Goal: Information Seeking & Learning: Learn about a topic

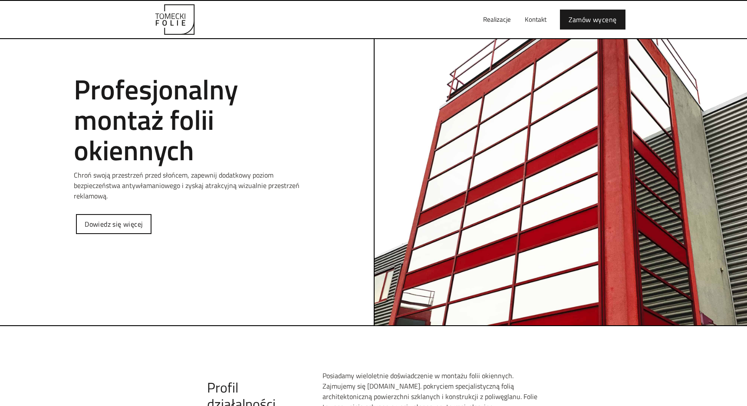
scroll to position [347, 0]
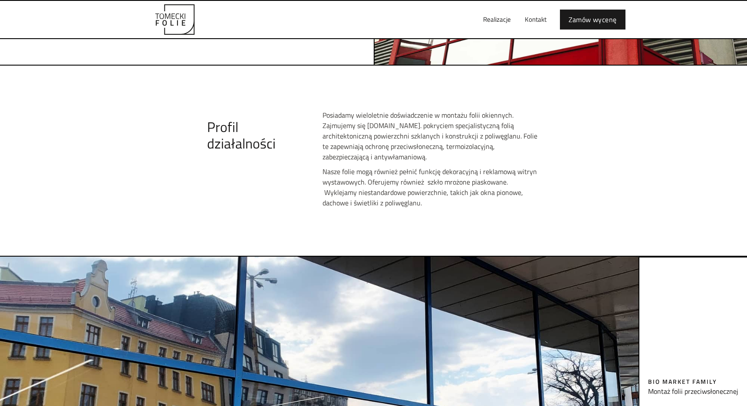
click at [428, 122] on p "Posiadamy wieloletnie doświadczenie w montażu folii okiennych. Zajmujemy się [D…" at bounding box center [432, 136] width 218 height 52
click at [421, 122] on p "Posiadamy wieloletnie doświadczenie w montażu folii okiennych. Zajmujemy się [D…" at bounding box center [432, 136] width 218 height 52
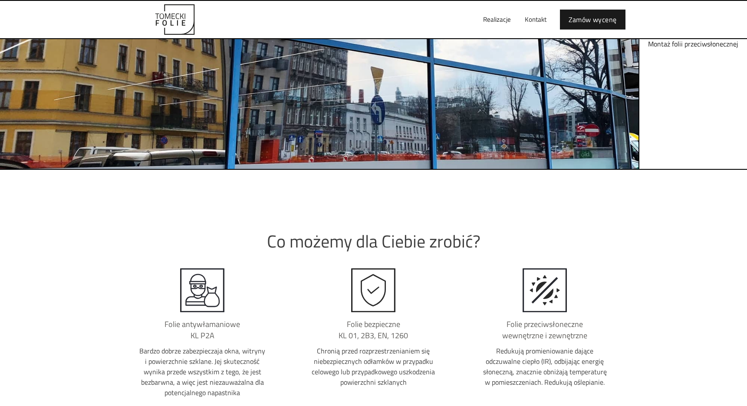
scroll to position [912, 0]
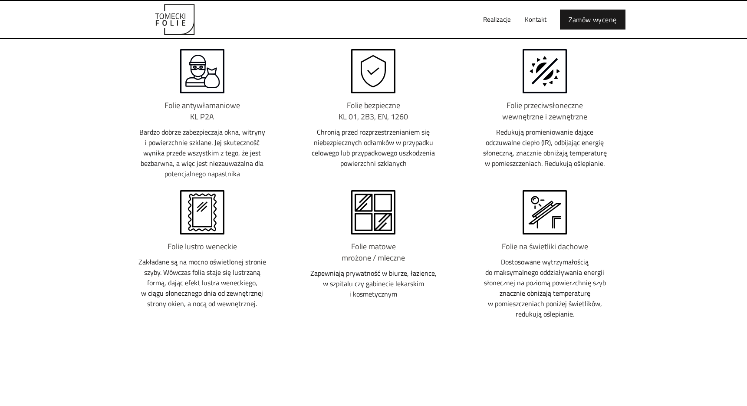
click at [225, 154] on p "Bardzo dobrze zabezpieczaja okna, witryny i powierzchnie szklane. Jej skuteczno…" at bounding box center [203, 153] width 130 height 52
click at [231, 132] on p "Bardzo dobrze zabezpieczaja okna, witryny i powierzchnie szklane. Jej skuteczno…" at bounding box center [203, 153] width 130 height 52
click at [210, 155] on p "Bardzo dobrze zabezpieczaja okna, witryny i powierzchnie szklane. Jej skuteczno…" at bounding box center [203, 153] width 130 height 52
click at [182, 156] on p "Bardzo dobrze zabezpieczaja okna, witryny i powierzchnie szklane. Jej skuteczno…" at bounding box center [203, 153] width 130 height 52
click at [192, 157] on p "Bardzo dobrze zabezpieczaja okna, witryny i powierzchnie szklane. Jej skuteczno…" at bounding box center [203, 153] width 130 height 52
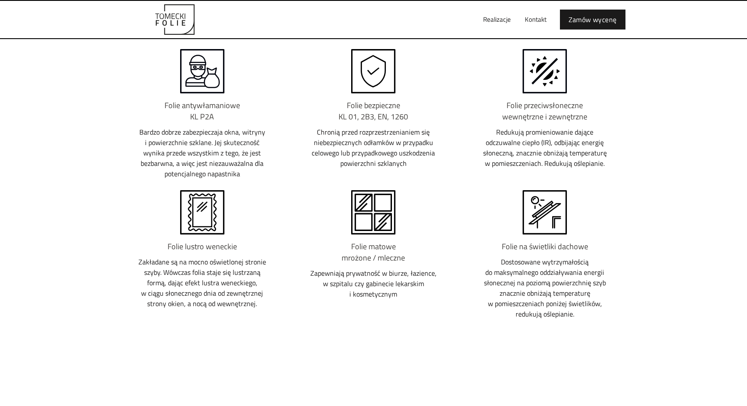
click at [360, 135] on p "Chronią przed rozprzestrzenianiem się niebezpiecznych odłamków w przypadku celo…" at bounding box center [374, 148] width 130 height 42
click at [390, 137] on p "Chronią przed rozprzestrzenianiem się niebezpiecznych odłamków w przypadku celo…" at bounding box center [374, 148] width 130 height 42
click at [375, 135] on p "Chronią przed rozprzestrzenianiem się niebezpiecznych odłamków w przypadku celo…" at bounding box center [374, 148] width 130 height 42
click at [369, 135] on p "Chronią przed rozprzestrzenianiem się niebezpiecznych odłamków w przypadku celo…" at bounding box center [374, 148] width 130 height 42
click at [353, 141] on p "Chronią przed rozprzestrzenianiem się niebezpiecznych odłamków w przypadku celo…" at bounding box center [374, 148] width 130 height 42
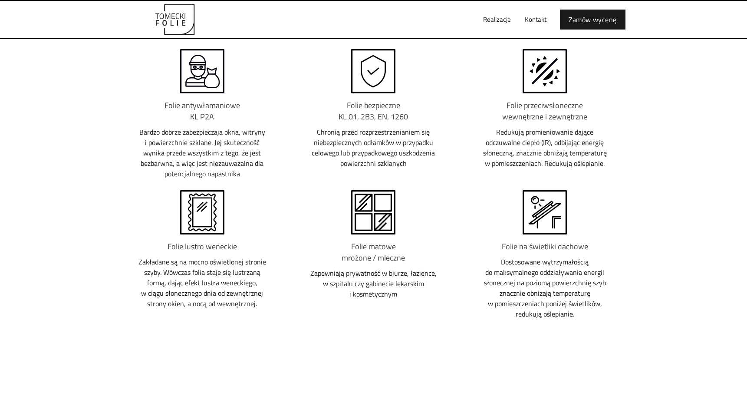
click at [551, 157] on p "Redukują promieniowanie dające odczuwalne ciepło (IR), odbijając energię słonec…" at bounding box center [545, 148] width 130 height 42
drag, startPoint x: 549, startPoint y: 155, endPoint x: 471, endPoint y: 151, distance: 78.3
click at [547, 154] on p "Redukują promieniowanie dające odczuwalne ciepło (IR), odbijając energię słonec…" at bounding box center [545, 148] width 130 height 42
drag, startPoint x: 163, startPoint y: 277, endPoint x: 158, endPoint y: 274, distance: 5.6
click at [163, 277] on p "Zakładane są na mocno oświetlonej stronie szyby. Wówczas folia staje się lustrz…" at bounding box center [203, 283] width 130 height 52
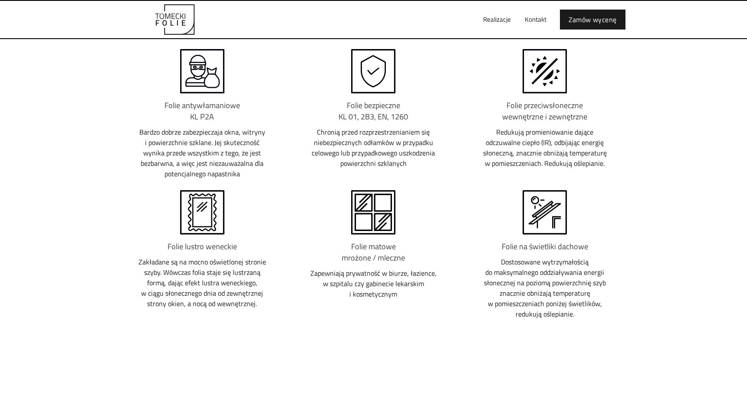
click at [80, 219] on div "Stosowane materiały Co możemy dla Ciebie zrobić? Folie antywłamaniowe KL P2A Ba…" at bounding box center [373, 220] width 747 height 535
click at [203, 299] on p "Zakładane są na mocno oświetlonej stronie szyby. Wówczas folia staje się lustrz…" at bounding box center [203, 283] width 130 height 52
click at [294, 277] on div "Folie matowe mrożone / mleczne Zapewniają prywatność w biurze, łazience, w szpi…" at bounding box center [373, 270] width 165 height 58
click at [319, 226] on div "Folie matowe mrożone / mleczne Zapewniają prywatność w biurze, łazience, w szpi…" at bounding box center [373, 256] width 165 height 133
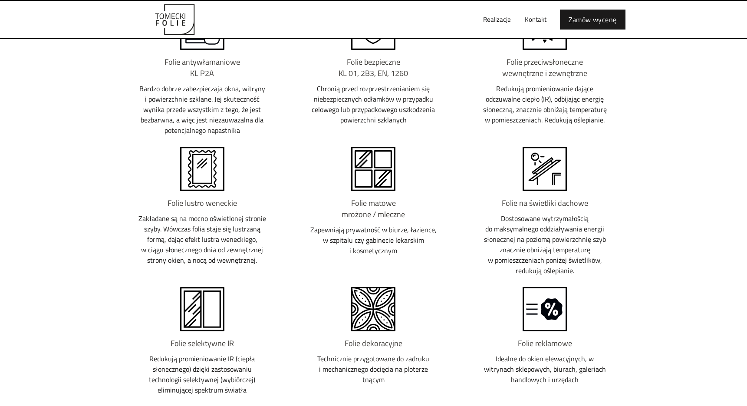
scroll to position [1086, 0]
